Goal: Check status: Check status

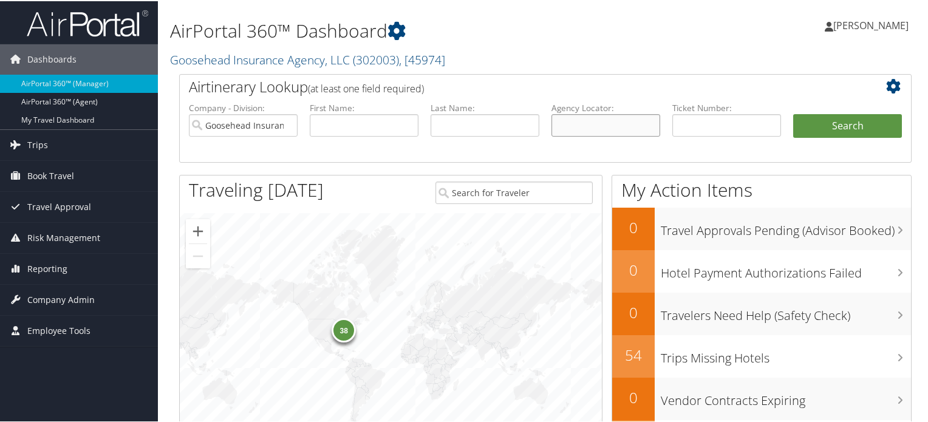
click at [630, 126] on input "text" at bounding box center [606, 124] width 109 height 22
paste input "DCNJX6"
type input "DCNJX6"
click at [844, 128] on button "Search" at bounding box center [848, 125] width 109 height 24
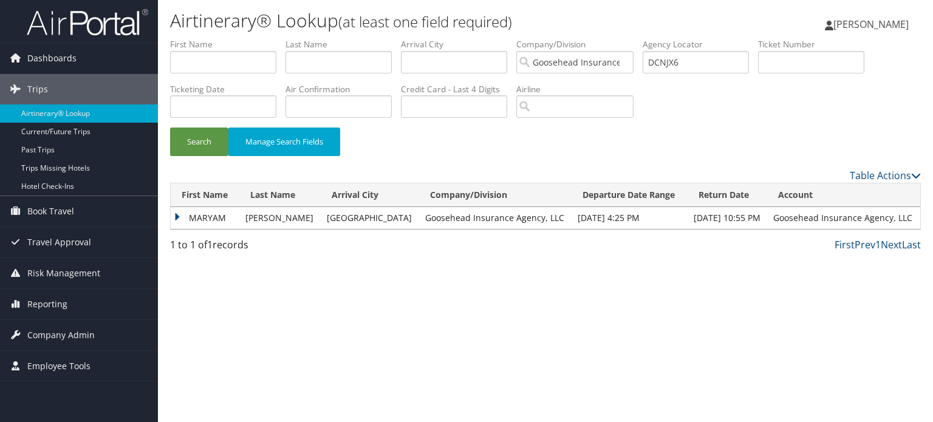
click at [177, 218] on td "MARYAM" at bounding box center [205, 218] width 69 height 22
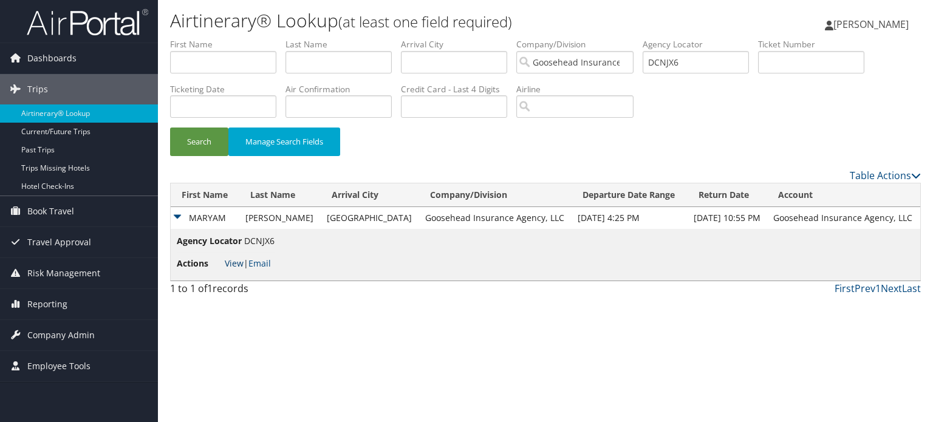
click at [233, 265] on link "View" at bounding box center [234, 264] width 19 height 12
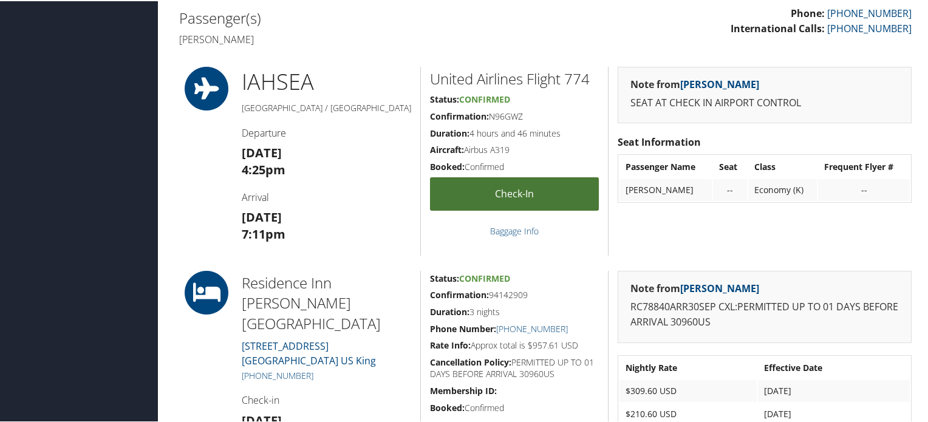
scroll to position [381, 0]
click at [514, 194] on link "Check-in" at bounding box center [514, 193] width 169 height 33
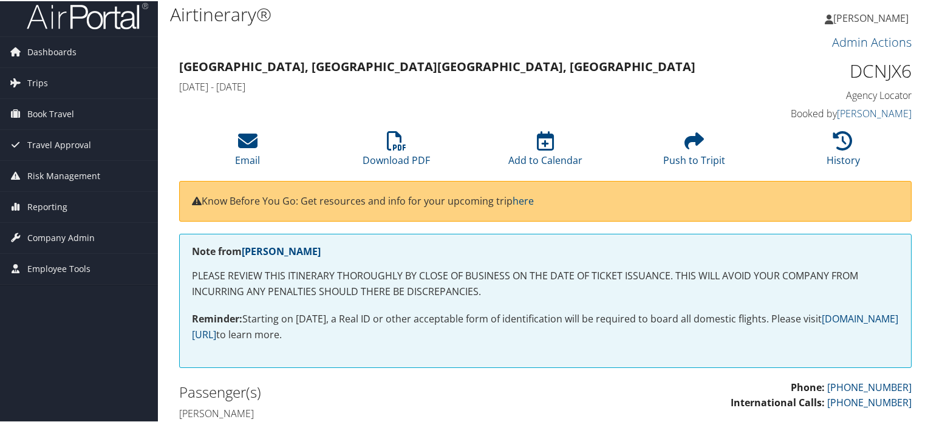
scroll to position [7, 0]
click at [403, 144] on icon at bounding box center [396, 140] width 19 height 19
